Goal: Task Accomplishment & Management: Use online tool/utility

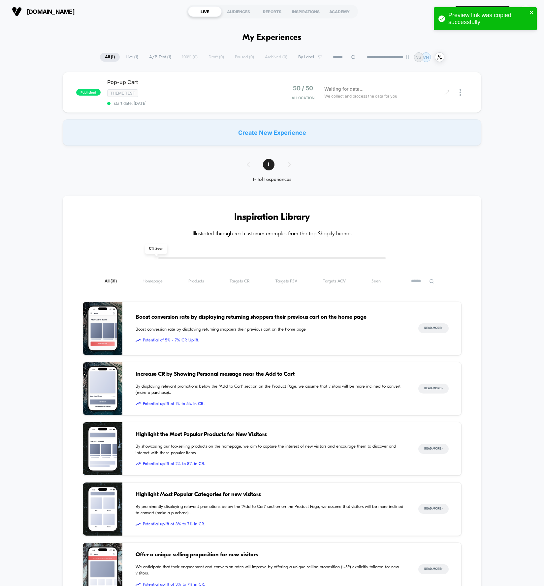
click at [530, 12] on icon "close" at bounding box center [531, 12] width 3 height 3
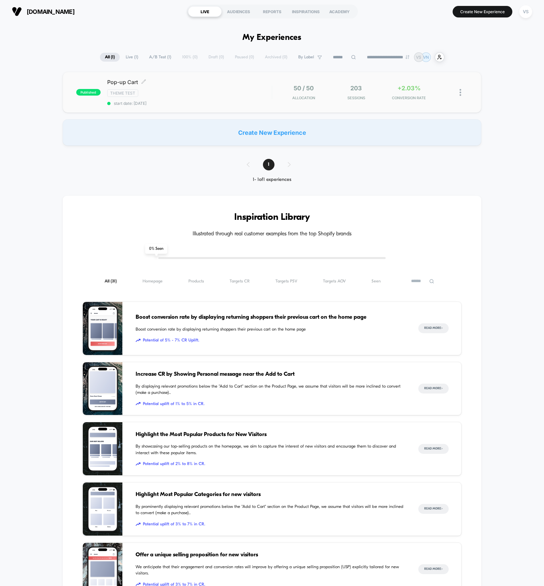
click at [122, 80] on span "Pop-up Cart Click to edit experience details" at bounding box center [189, 82] width 165 height 7
